Goal: Task Accomplishment & Management: Complete application form

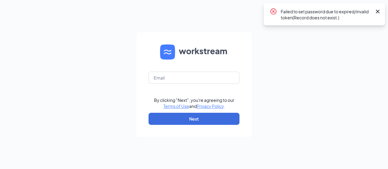
click at [377, 11] on icon "Cross" at bounding box center [378, 12] width 4 height 4
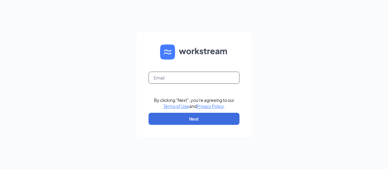
click at [222, 77] on input "text" at bounding box center [193, 78] width 91 height 12
type input "[EMAIL_ADDRESS][DOMAIN_NAME]"
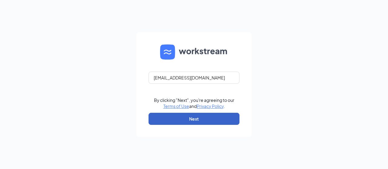
click at [216, 118] on button "Next" at bounding box center [193, 119] width 91 height 12
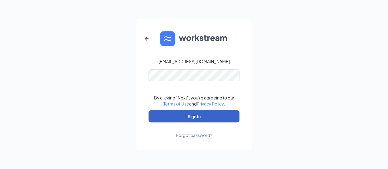
click at [210, 114] on button "Sign In" at bounding box center [193, 117] width 91 height 12
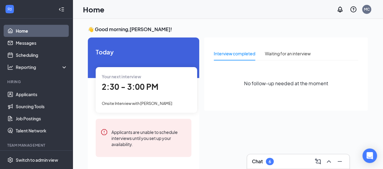
scroll to position [13, 0]
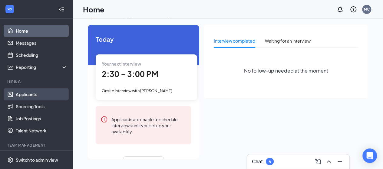
click at [41, 91] on link "Applicants" at bounding box center [42, 94] width 52 height 12
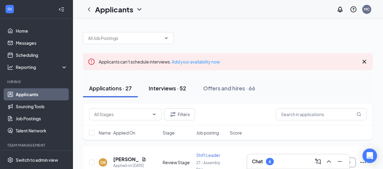
click at [174, 91] on div "Interviews · 52" at bounding box center [168, 89] width 38 height 8
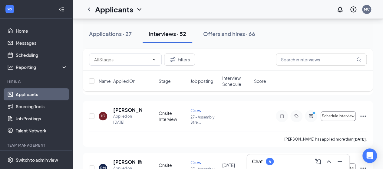
scroll to position [159, 0]
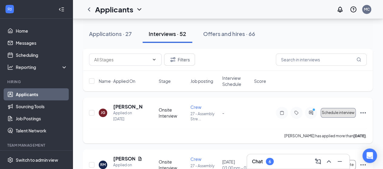
click at [331, 115] on button "Schedule interview" at bounding box center [338, 113] width 35 height 10
click at [333, 115] on button "Schedule interview" at bounding box center [338, 113] width 35 height 10
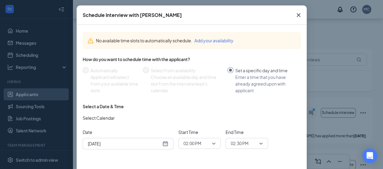
scroll to position [23, 0]
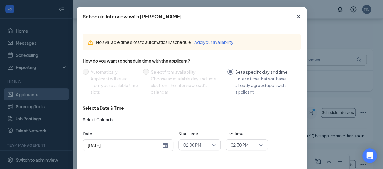
click at [295, 18] on icon "Cross" at bounding box center [298, 16] width 7 height 7
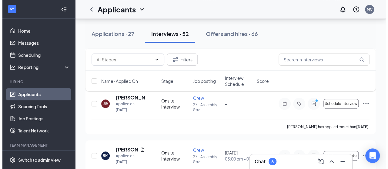
scroll to position [148, 0]
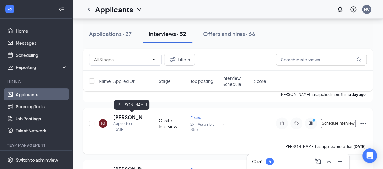
click at [118, 116] on h5 "[PERSON_NAME]" at bounding box center [127, 117] width 29 height 7
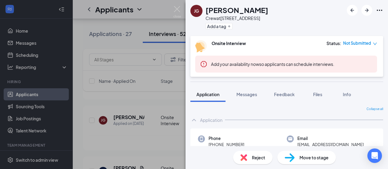
click at [316, 155] on span "Move to stage" at bounding box center [313, 157] width 29 height 7
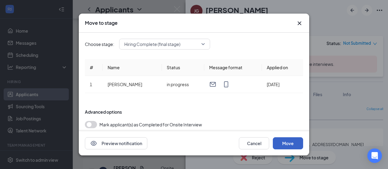
click at [293, 148] on button "Move" at bounding box center [288, 144] width 30 height 12
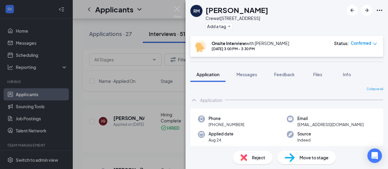
click at [322, 158] on span "Move to stage" at bounding box center [313, 157] width 29 height 7
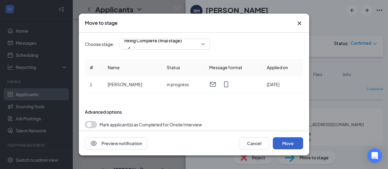
click at [284, 141] on button "Move" at bounding box center [288, 144] width 30 height 12
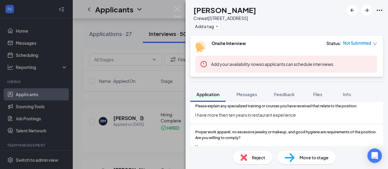
scroll to position [234, 0]
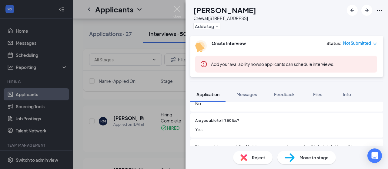
click at [376, 43] on icon "down" at bounding box center [375, 44] width 4 height 4
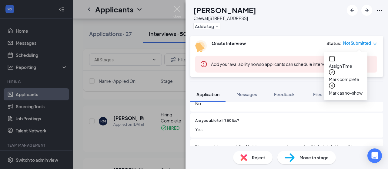
click at [365, 29] on div "BR [PERSON_NAME] Crew at [STREET_ADDRESS] Add a tag" at bounding box center [286, 18] width 202 height 36
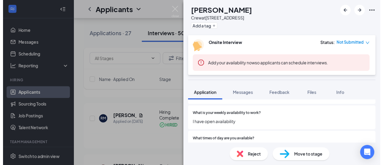
scroll to position [0, 0]
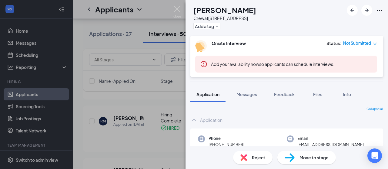
click at [173, 8] on div "BR [PERSON_NAME] Crew at 27 - [GEOGRAPHIC_DATA] Add a tag Onsite Interview Stat…" at bounding box center [194, 84] width 388 height 169
click at [174, 8] on img at bounding box center [177, 12] width 8 height 12
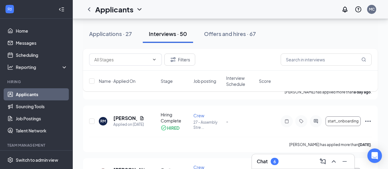
click at [174, 8] on div "Applicants MC" at bounding box center [230, 9] width 315 height 19
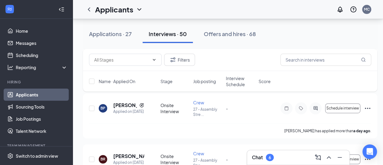
scroll to position [102, 0]
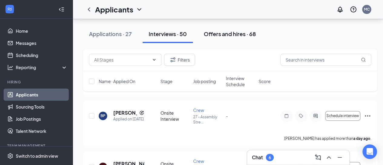
click at [238, 38] on button "Offers and hires · 68" at bounding box center [230, 34] width 64 height 18
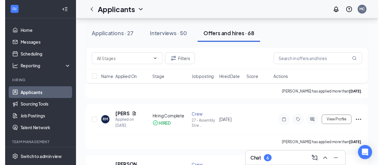
scroll to position [82, 0]
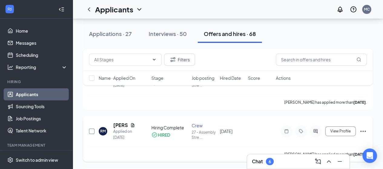
click at [93, 132] on input "checkbox" at bounding box center [91, 131] width 5 height 5
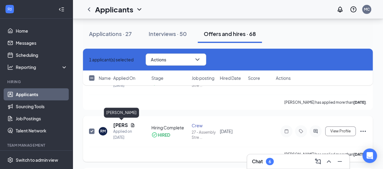
click at [119, 125] on h5 "[PERSON_NAME]" at bounding box center [120, 125] width 15 height 7
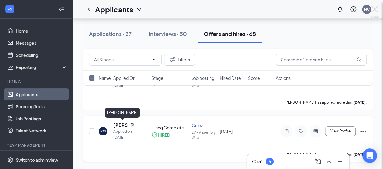
checkbox input "false"
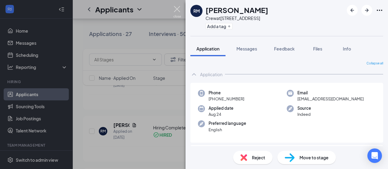
click at [175, 10] on img at bounding box center [177, 12] width 8 height 12
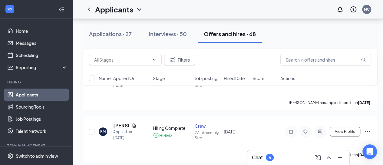
click at [175, 10] on div "Applicants MC" at bounding box center [228, 9] width 310 height 19
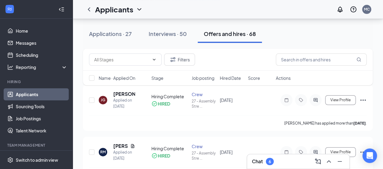
scroll to position [59, 0]
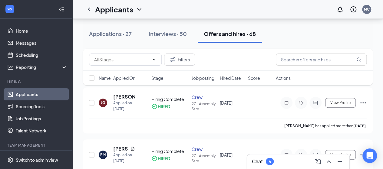
click at [232, 80] on span "Hired Date" at bounding box center [230, 78] width 21 height 6
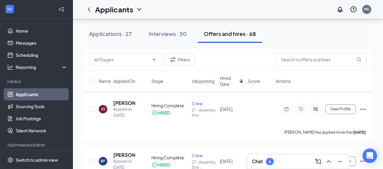
scroll to position [119, 0]
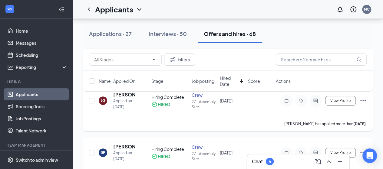
click at [360, 100] on icon "Ellipses" at bounding box center [363, 100] width 7 height 7
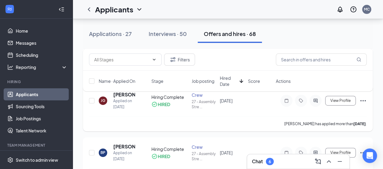
click at [362, 100] on icon "Ellipses" at bounding box center [363, 100] width 7 height 7
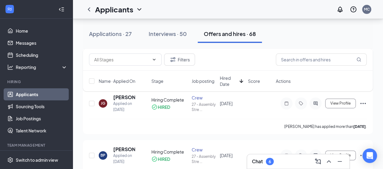
scroll to position [114, 0]
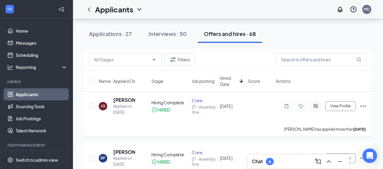
click at [361, 105] on icon "Ellipses" at bounding box center [363, 106] width 7 height 7
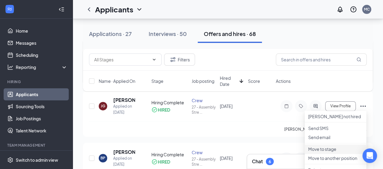
click at [329, 152] on p "Move to stage" at bounding box center [335, 149] width 55 height 6
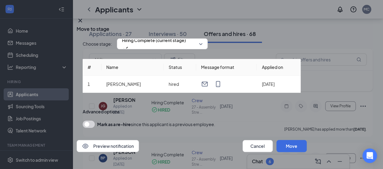
scroll to position [8, 0]
click at [285, 144] on button "Move" at bounding box center [292, 146] width 30 height 12
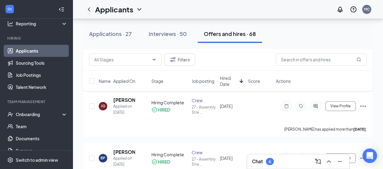
scroll to position [45, 0]
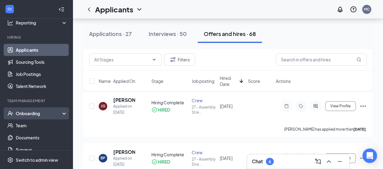
click at [31, 111] on div "Onboarding" at bounding box center [39, 114] width 47 height 6
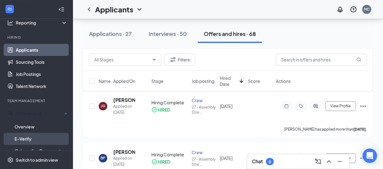
click at [29, 136] on link "E-Verify" at bounding box center [41, 139] width 53 height 12
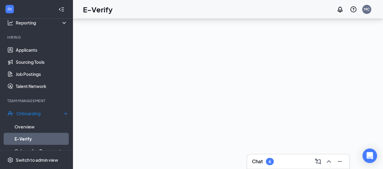
scroll to position [27, 0]
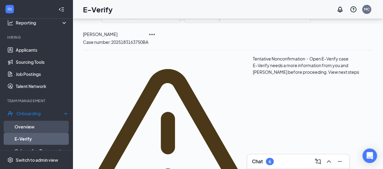
click at [46, 123] on link "Overview" at bounding box center [41, 127] width 53 height 12
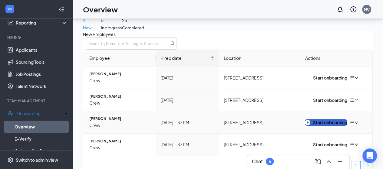
click at [319, 126] on div "Start onboarding" at bounding box center [326, 122] width 42 height 7
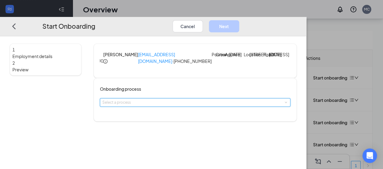
click at [284, 104] on span at bounding box center [285, 102] width 3 height 3
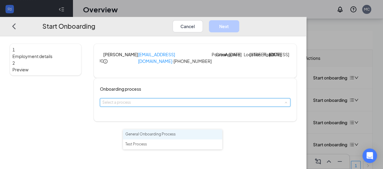
click at [195, 136] on li "General Onboarding Process" at bounding box center [172, 135] width 99 height 10
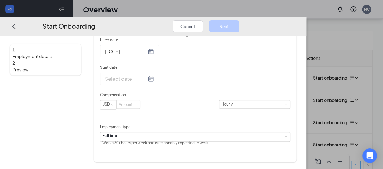
scroll to position [112, 0]
click at [154, 82] on div at bounding box center [129, 79] width 49 height 8
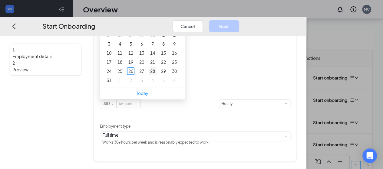
type input "[DATE]"
click at [156, 75] on div "28" at bounding box center [152, 71] width 7 height 7
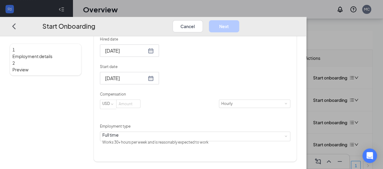
scroll to position [121, 0]
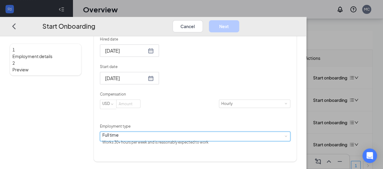
click at [173, 141] on div "Full time Works 30+ hours per week and is reasonably expected to work" at bounding box center [195, 136] width 186 height 9
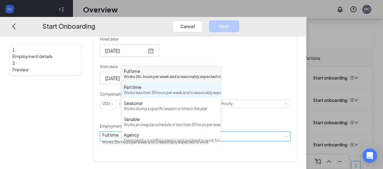
click at [151, 90] on div "Part time" at bounding box center [171, 87] width 94 height 6
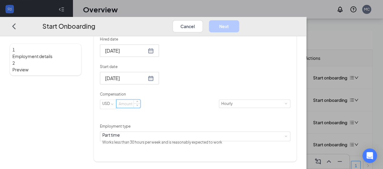
click at [140, 108] on input at bounding box center [129, 104] width 24 height 8
type input "11.5"
click at [239, 21] on button "Next" at bounding box center [224, 26] width 30 height 12
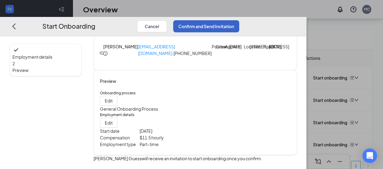
click at [239, 21] on button "Confirm and Send Invitation" at bounding box center [206, 26] width 66 height 12
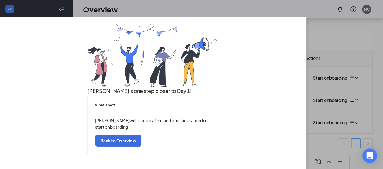
scroll to position [49, 0]
click at [141, 142] on button "Back to Overview" at bounding box center [118, 141] width 46 height 12
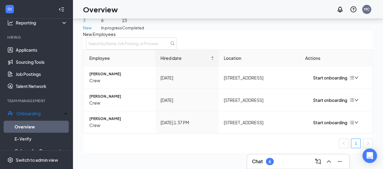
scroll to position [0, 0]
click at [31, 128] on link "Overview" at bounding box center [41, 127] width 53 height 12
click at [326, 104] on div "Start onboarding" at bounding box center [326, 100] width 42 height 7
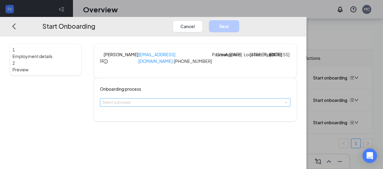
click at [212, 106] on div "Select a process" at bounding box center [193, 103] width 183 height 6
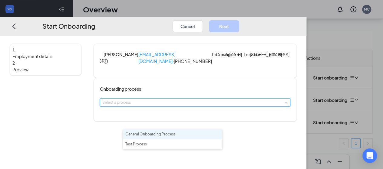
click at [175, 135] on span "General Onboarding Process" at bounding box center [150, 134] width 50 height 5
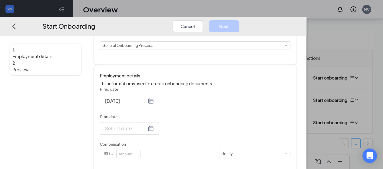
scroll to position [75, 0]
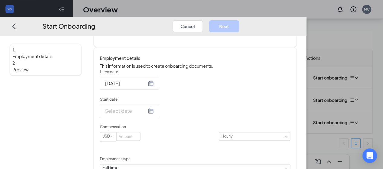
click at [154, 115] on div at bounding box center [129, 111] width 49 height 8
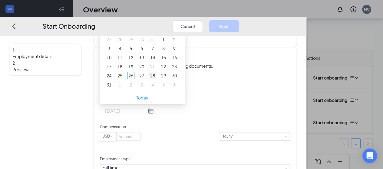
type input "[DATE]"
click at [156, 79] on div "28" at bounding box center [152, 75] width 7 height 7
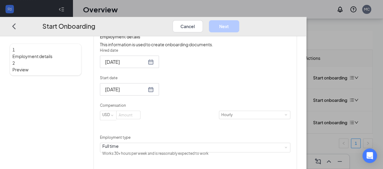
scroll to position [109, 0]
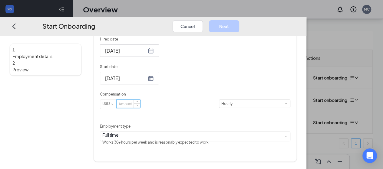
click at [140, 108] on input at bounding box center [129, 104] width 24 height 8
type input "11.5"
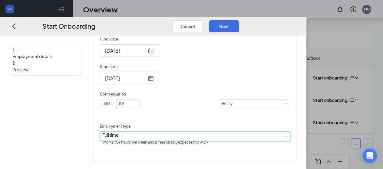
click at [211, 141] on div "Full time Works 30+ hours per week and is reasonably expected to work" at bounding box center [195, 136] width 186 height 9
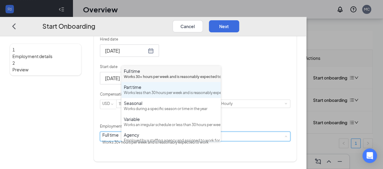
click at [153, 96] on div "Works less than 30 hours per week and is reasonably expected to work" at bounding box center [171, 93] width 94 height 6
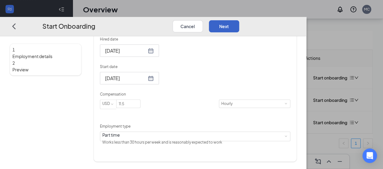
click at [239, 20] on button "Next" at bounding box center [224, 26] width 30 height 12
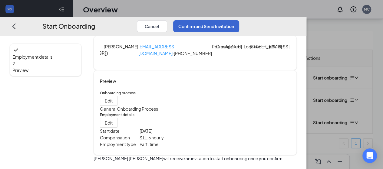
scroll to position [38, 0]
click at [239, 20] on button "Confirm and Send Invitation" at bounding box center [206, 26] width 66 height 12
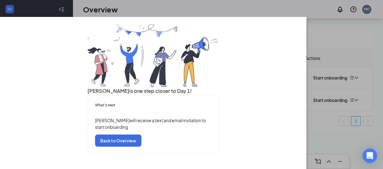
scroll to position [49, 0]
click at [141, 143] on button "Back to Overview" at bounding box center [118, 141] width 46 height 12
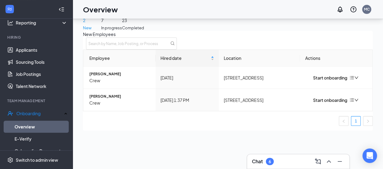
scroll to position [0, 0]
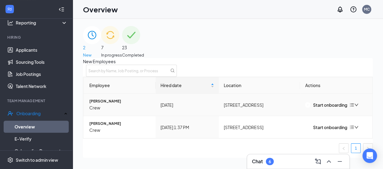
click at [358, 106] on icon "down" at bounding box center [357, 105] width 4 height 2
click at [343, 124] on div "Remove from onboarding" at bounding box center [317, 122] width 51 height 7
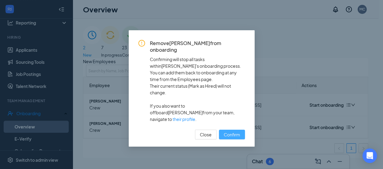
click at [235, 131] on span "Confirm" at bounding box center [232, 134] width 16 height 7
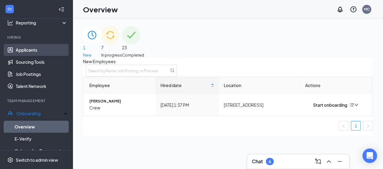
click at [16, 47] on link "Applicants" at bounding box center [42, 50] width 52 height 12
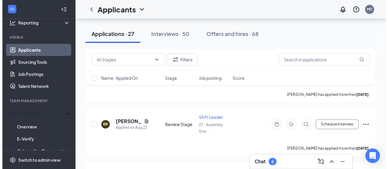
scroll to position [98, 0]
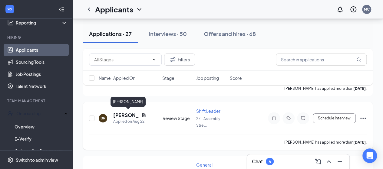
click at [124, 114] on h5 "[PERSON_NAME]" at bounding box center [126, 115] width 26 height 7
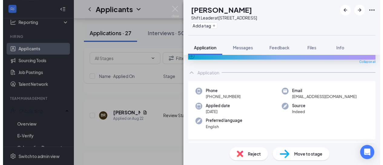
scroll to position [35, 0]
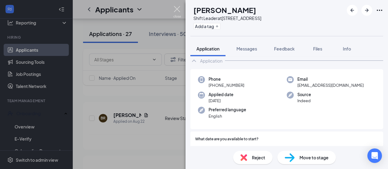
click at [177, 8] on img at bounding box center [177, 12] width 8 height 12
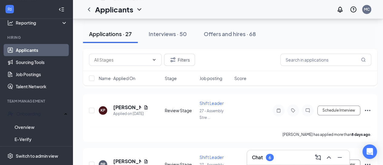
scroll to position [214, 0]
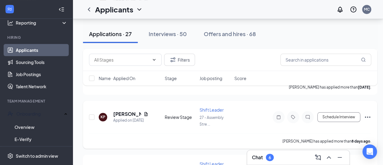
click at [214, 107] on span "Shift Leader" at bounding box center [212, 109] width 24 height 5
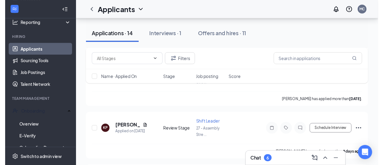
scroll to position [159, 0]
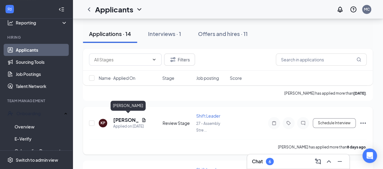
click at [133, 117] on h5 "[PERSON_NAME]" at bounding box center [126, 120] width 26 height 7
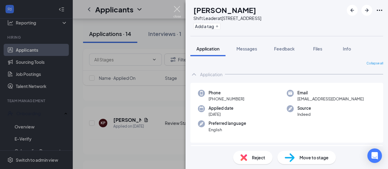
click at [179, 8] on img at bounding box center [177, 12] width 8 height 12
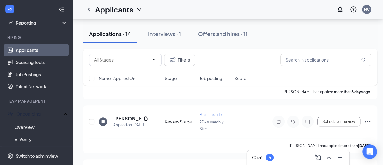
scroll to position [221, 0]
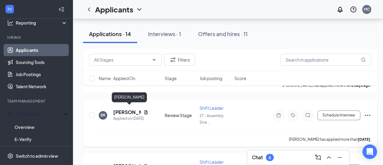
click at [123, 110] on h5 "[PERSON_NAME]" at bounding box center [127, 112] width 28 height 7
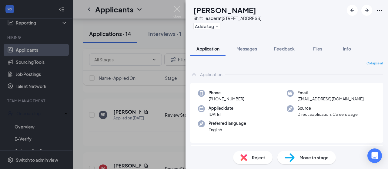
click at [181, 6] on div "BR [PERSON_NAME] Shift Leader at [STREET_ADDRESS] Add a tag Application Message…" at bounding box center [194, 84] width 388 height 169
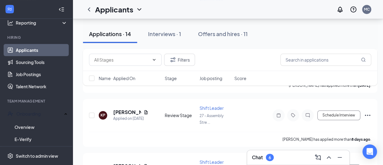
scroll to position [165, 0]
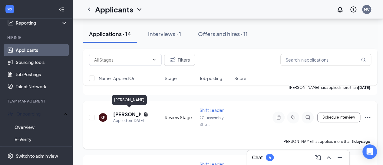
click at [126, 111] on h5 "[PERSON_NAME]" at bounding box center [127, 114] width 28 height 7
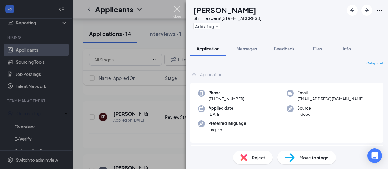
click at [177, 10] on img at bounding box center [177, 12] width 8 height 12
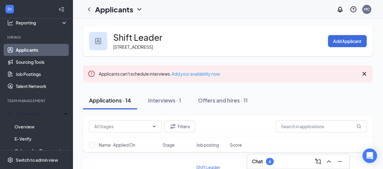
click at [42, 48] on link "Applicants" at bounding box center [42, 50] width 52 height 12
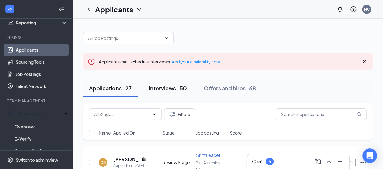
click at [174, 90] on div "Interviews · 50" at bounding box center [168, 89] width 38 height 8
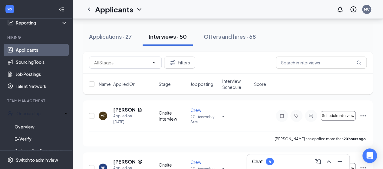
scroll to position [54, 0]
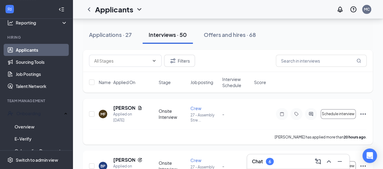
click at [360, 117] on icon "Ellipses" at bounding box center [363, 114] width 7 height 7
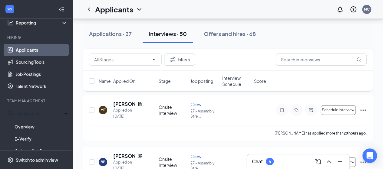
scroll to position [57, 0]
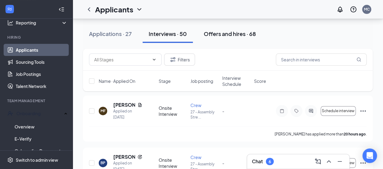
click at [229, 34] on div "Offers and hires · 68" at bounding box center [230, 34] width 52 height 8
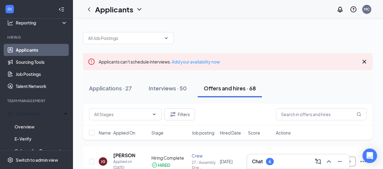
click at [28, 49] on link "Applicants" at bounding box center [42, 50] width 52 height 12
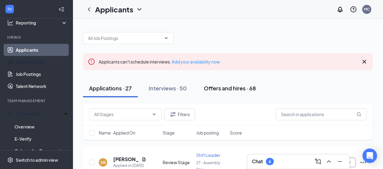
click at [239, 88] on div "Offers and hires · 68" at bounding box center [230, 89] width 52 height 8
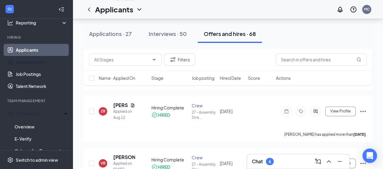
scroll to position [369, 0]
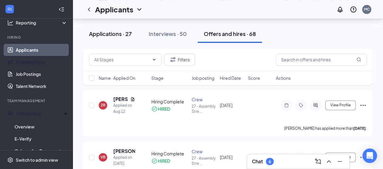
click at [91, 35] on div "Applications · 27" at bounding box center [110, 34] width 43 height 8
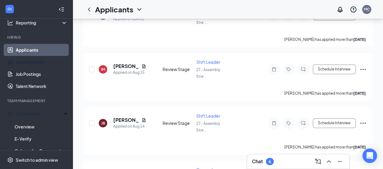
scroll to position [15, 0]
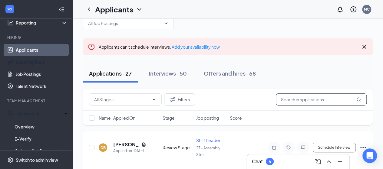
click at [287, 98] on input "text" at bounding box center [321, 100] width 91 height 12
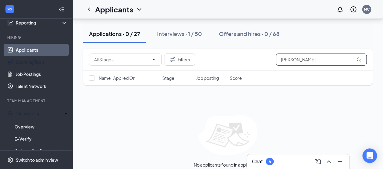
scroll to position [79, 0]
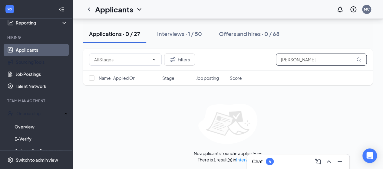
click at [319, 58] on input "[PERSON_NAME]" at bounding box center [321, 60] width 91 height 12
type input "b"
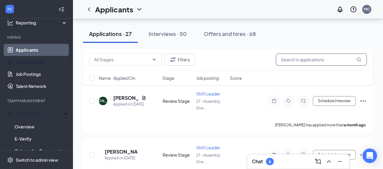
scroll to position [1142, 0]
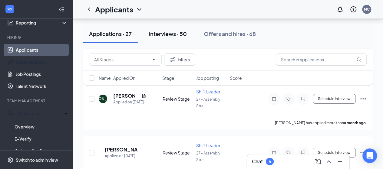
click at [185, 39] on button "Interviews · 50" at bounding box center [168, 34] width 50 height 18
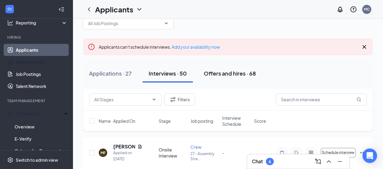
click at [228, 75] on div "Offers and hires · 68" at bounding box center [230, 74] width 52 height 8
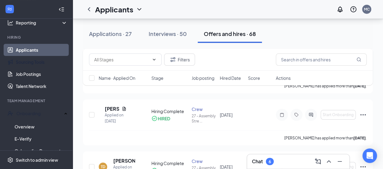
scroll to position [833, 0]
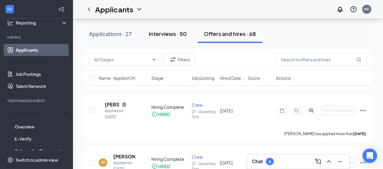
click at [169, 33] on div "Interviews · 50" at bounding box center [168, 34] width 38 height 8
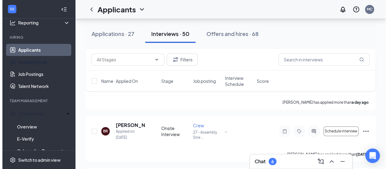
scroll to position [147, 0]
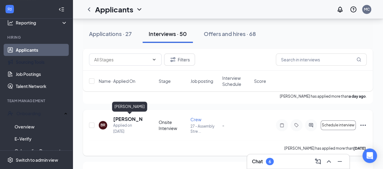
click at [123, 118] on h5 "[PERSON_NAME]" at bounding box center [127, 119] width 29 height 7
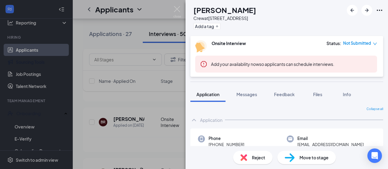
click at [170, 12] on div "BR [PERSON_NAME] Crew at 27 - [GEOGRAPHIC_DATA] Add a tag Onsite Interview Stat…" at bounding box center [194, 84] width 388 height 169
click at [176, 12] on img at bounding box center [177, 12] width 8 height 12
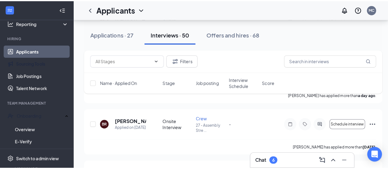
scroll to position [141, 0]
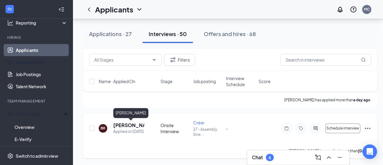
click at [117, 123] on h5 "[PERSON_NAME]" at bounding box center [128, 125] width 31 height 7
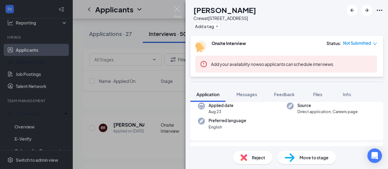
scroll to position [52, 0]
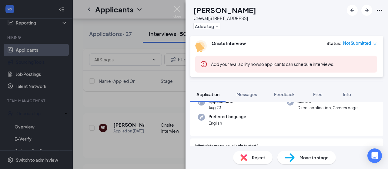
click at [301, 153] on div "Move to stage" at bounding box center [306, 157] width 58 height 13
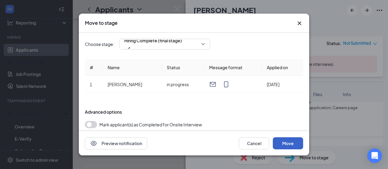
click at [287, 139] on button "Move" at bounding box center [288, 144] width 30 height 12
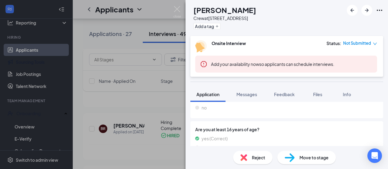
scroll to position [602, 0]
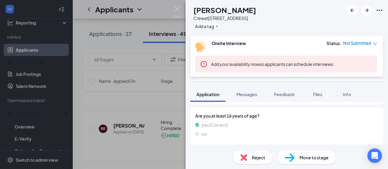
click at [316, 157] on span "Move to stage" at bounding box center [313, 157] width 29 height 7
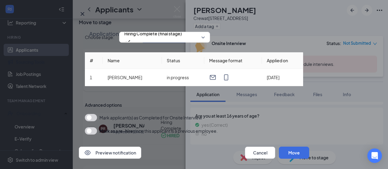
scroll to position [22, 0]
click at [93, 114] on button "button" at bounding box center [91, 117] width 12 height 7
click at [279, 147] on button "Move" at bounding box center [294, 153] width 30 height 12
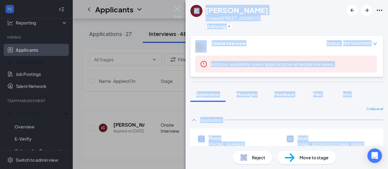
drag, startPoint x: 251, startPoint y: 161, endPoint x: 181, endPoint y: 17, distance: 160.1
click at [185, 17] on div "[PERSON_NAME] Joscilyn [PERSON_NAME] Crew at [STREET_ADDRESS] Add a tag Onsite …" at bounding box center [286, 84] width 202 height 169
click at [177, 8] on img at bounding box center [177, 12] width 8 height 12
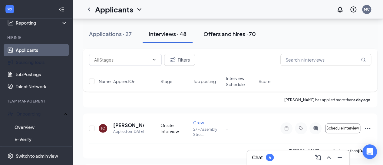
click at [240, 35] on div "Offers and hires · 70" at bounding box center [230, 34] width 52 height 8
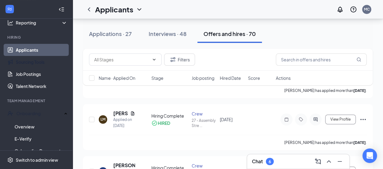
scroll to position [199, 0]
click at [361, 120] on icon "Ellipses" at bounding box center [363, 118] width 7 height 7
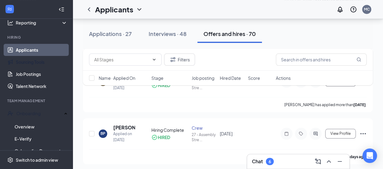
scroll to position [223, 0]
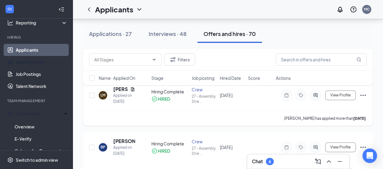
click at [361, 95] on icon "Ellipses" at bounding box center [362, 95] width 5 height 1
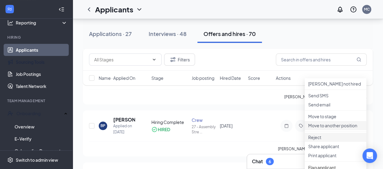
scroll to position [235, 0]
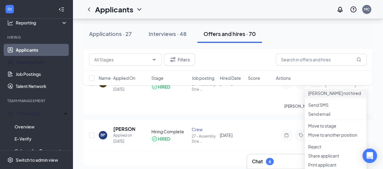
click at [337, 96] on p "[PERSON_NAME] not hired" at bounding box center [335, 93] width 55 height 6
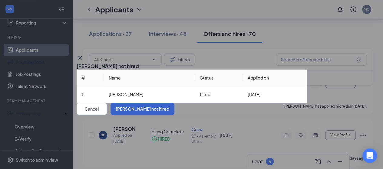
click at [174, 115] on button "[PERSON_NAME] not hired" at bounding box center [143, 109] width 64 height 12
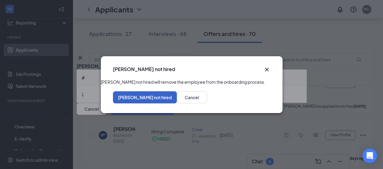
click at [177, 103] on button "[PERSON_NAME] not hired" at bounding box center [145, 97] width 64 height 12
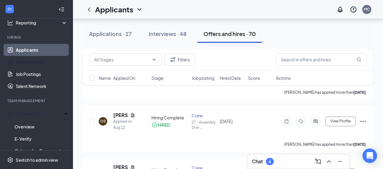
scroll to position [414, 0]
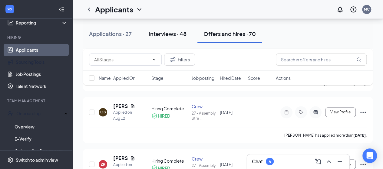
click at [169, 35] on div "Interviews · 48" at bounding box center [168, 34] width 38 height 8
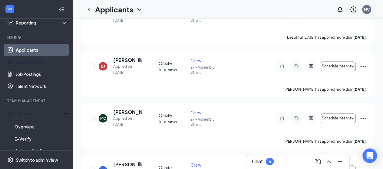
scroll to position [15, 0]
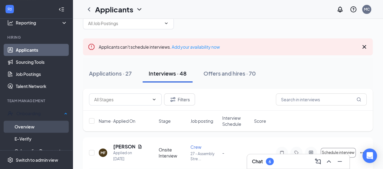
click at [35, 124] on link "Overview" at bounding box center [41, 127] width 53 height 12
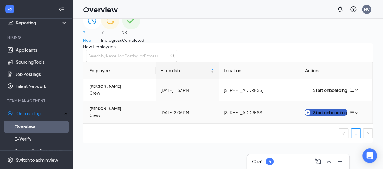
click at [327, 116] on div "Start onboarding" at bounding box center [326, 112] width 42 height 7
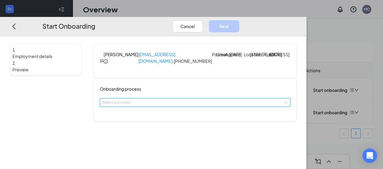
click at [217, 107] on div "Select a process" at bounding box center [195, 103] width 186 height 8
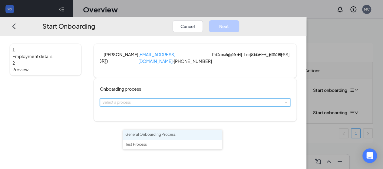
click at [176, 136] on span "General Onboarding Process" at bounding box center [150, 134] width 50 height 5
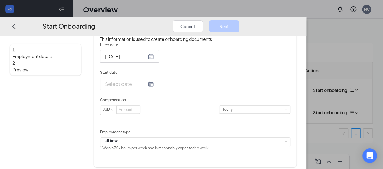
scroll to position [102, 0]
click at [154, 88] on div at bounding box center [129, 84] width 49 height 8
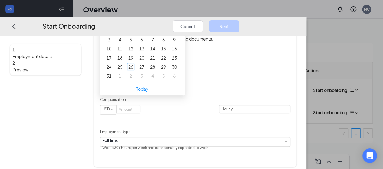
type input "[DATE]"
click at [156, 71] on div "28" at bounding box center [152, 66] width 7 height 7
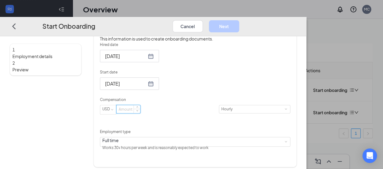
click at [140, 113] on input at bounding box center [129, 109] width 24 height 8
type input "11.5"
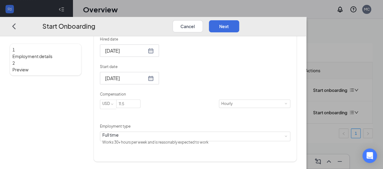
scroll to position [121, 0]
click at [239, 20] on button "Next" at bounding box center [224, 26] width 30 height 12
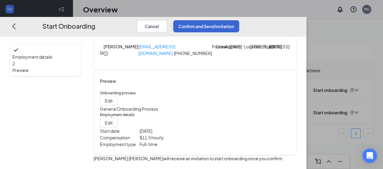
scroll to position [38, 0]
click at [239, 20] on button "Confirm and Send Invitation" at bounding box center [206, 26] width 66 height 12
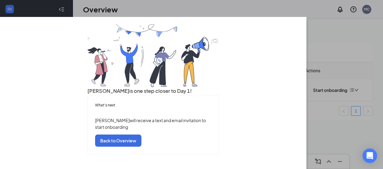
scroll to position [49, 0]
click at [141, 147] on button "Back to Overview" at bounding box center [118, 141] width 46 height 12
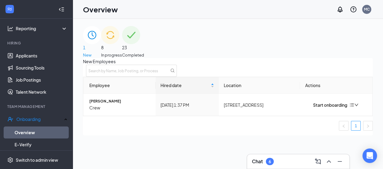
scroll to position [0, 0]
